Goal: Task Accomplishment & Management: Use online tool/utility

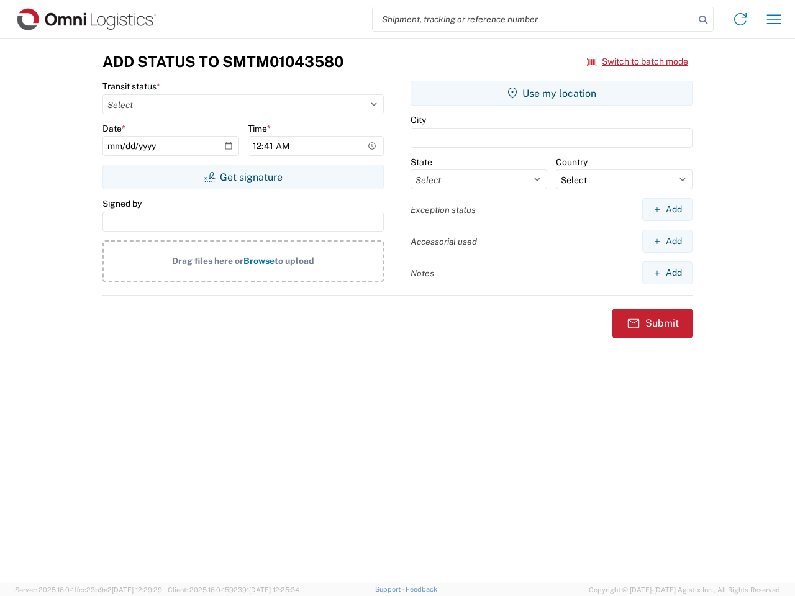
click at [534, 19] on input "search" at bounding box center [534, 19] width 322 height 24
click at [703, 20] on icon at bounding box center [702, 19] width 17 height 17
click at [740, 19] on icon at bounding box center [740, 19] width 20 height 20
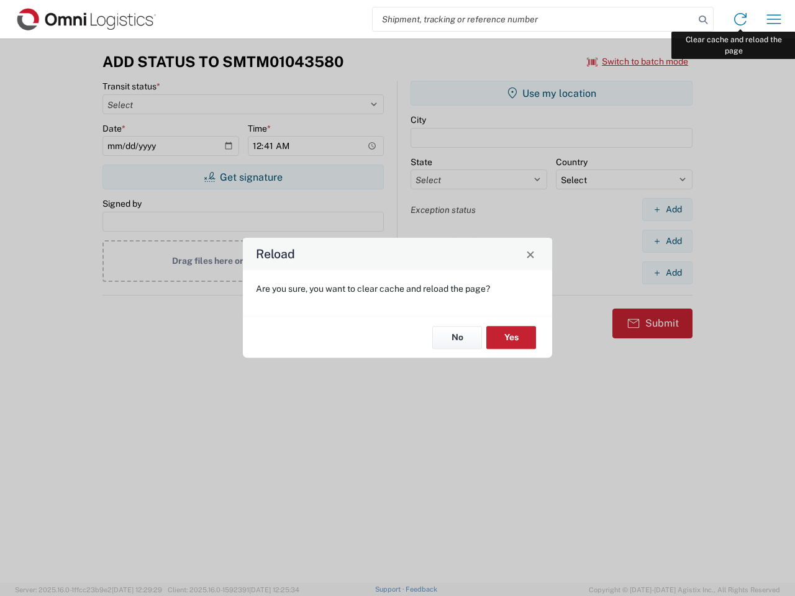
click at [774, 19] on div "Reload Are you sure, you want to clear cache and reload the page? No Yes" at bounding box center [397, 298] width 795 height 596
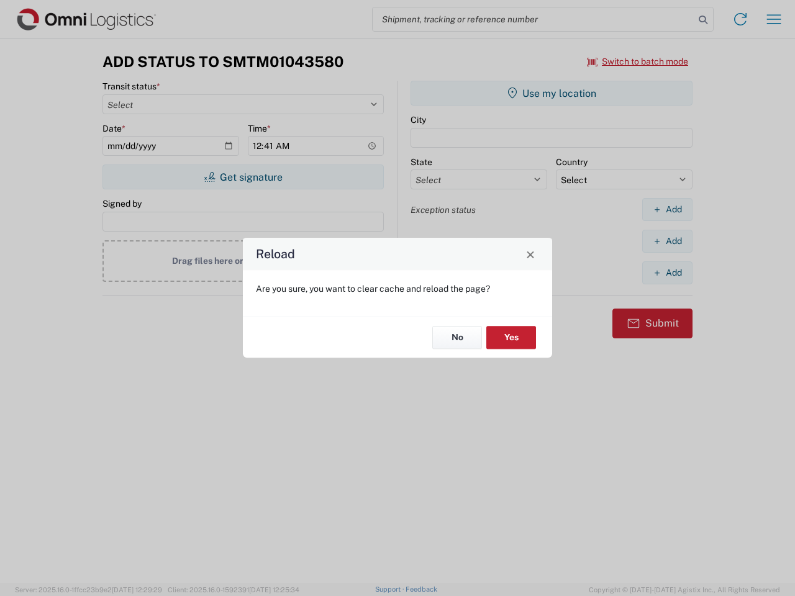
click at [638, 61] on div "Reload Are you sure, you want to clear cache and reload the page? No Yes" at bounding box center [397, 298] width 795 height 596
click at [243, 177] on div "Reload Are you sure, you want to clear cache and reload the page? No Yes" at bounding box center [397, 298] width 795 height 596
click at [552, 93] on div "Reload Are you sure, you want to clear cache and reload the page? No Yes" at bounding box center [397, 298] width 795 height 596
click at [667, 209] on div "Reload Are you sure, you want to clear cache and reload the page? No Yes" at bounding box center [397, 298] width 795 height 596
click at [667, 241] on div "Reload Are you sure, you want to clear cache and reload the page? No Yes" at bounding box center [397, 298] width 795 height 596
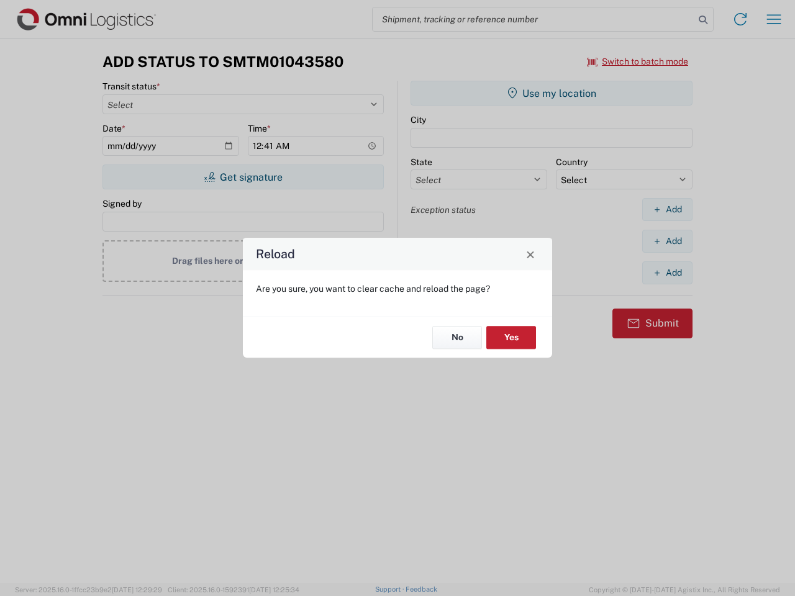
click at [667, 273] on div "Reload Are you sure, you want to clear cache and reload the page? No Yes" at bounding box center [397, 298] width 795 height 596
